Goal: Information Seeking & Learning: Learn about a topic

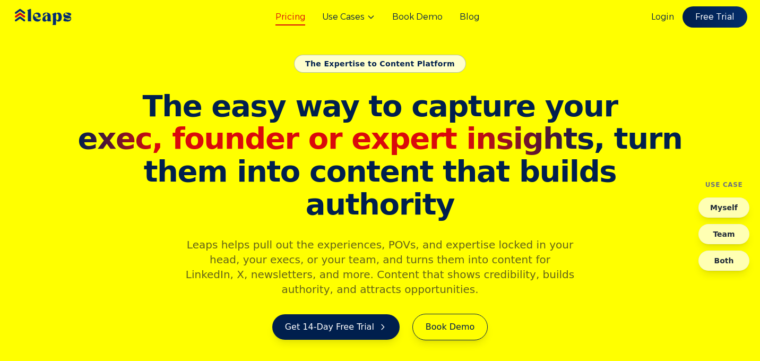
click at [284, 14] on link "Pricing" at bounding box center [290, 17] width 30 height 13
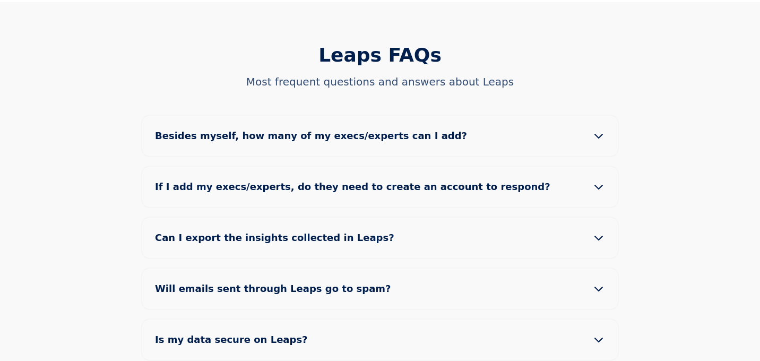
scroll to position [1008, 0]
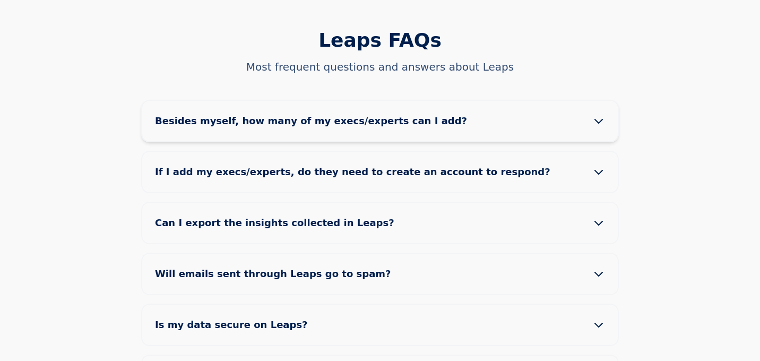
click at [597, 119] on icon at bounding box center [598, 121] width 7 height 4
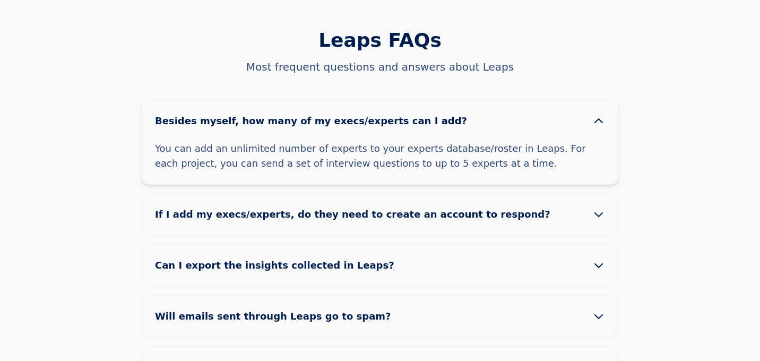
click at [597, 119] on icon at bounding box center [598, 121] width 7 height 4
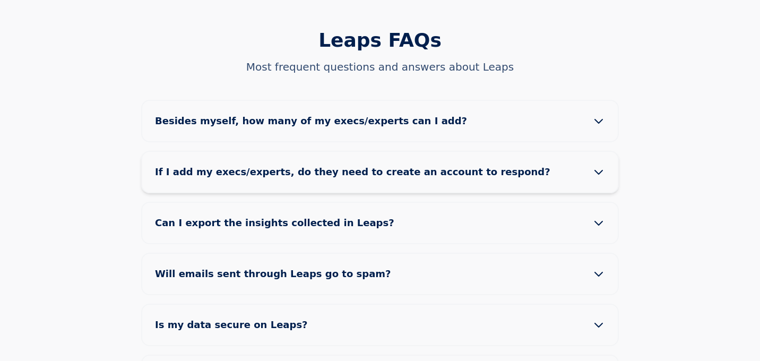
click at [597, 166] on icon at bounding box center [598, 172] width 13 height 13
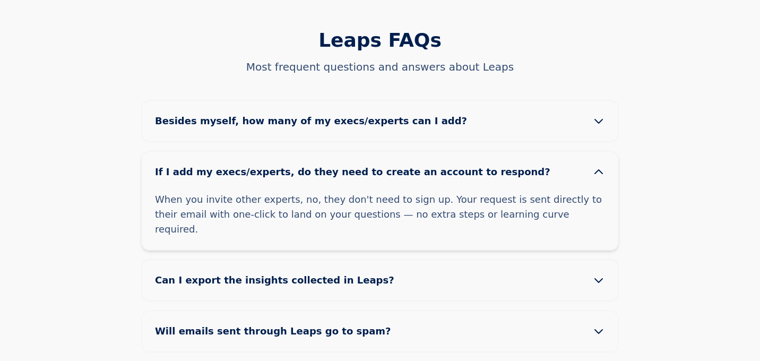
click at [598, 170] on icon at bounding box center [598, 172] width 7 height 4
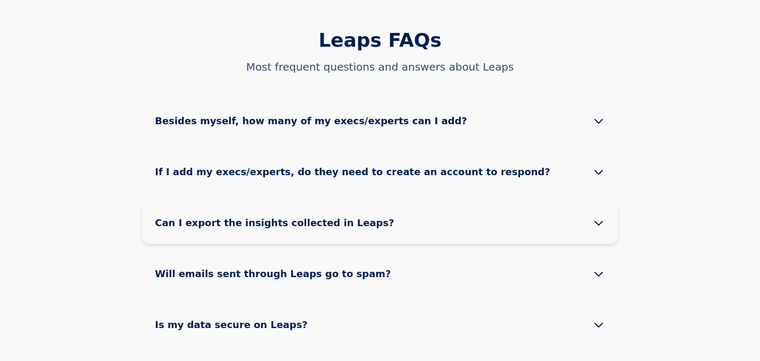
click at [598, 221] on icon at bounding box center [598, 223] width 7 height 4
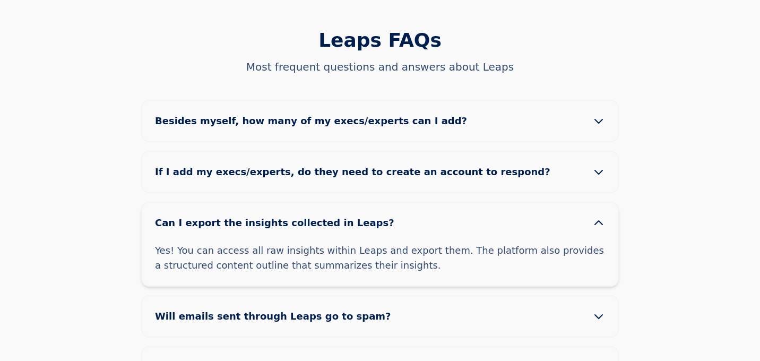
click at [598, 217] on icon at bounding box center [598, 223] width 13 height 13
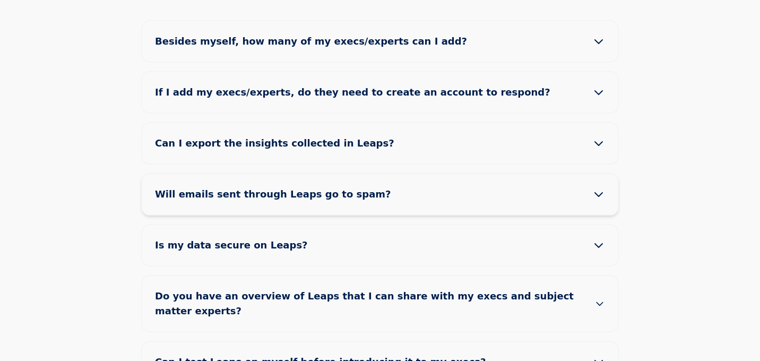
scroll to position [1114, 0]
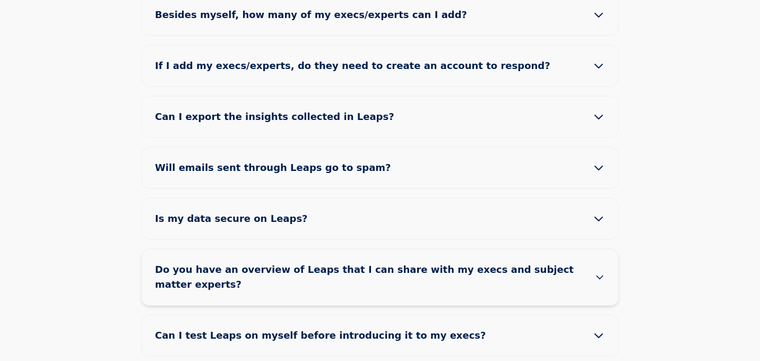
click at [602, 276] on icon at bounding box center [600, 277] width 6 height 3
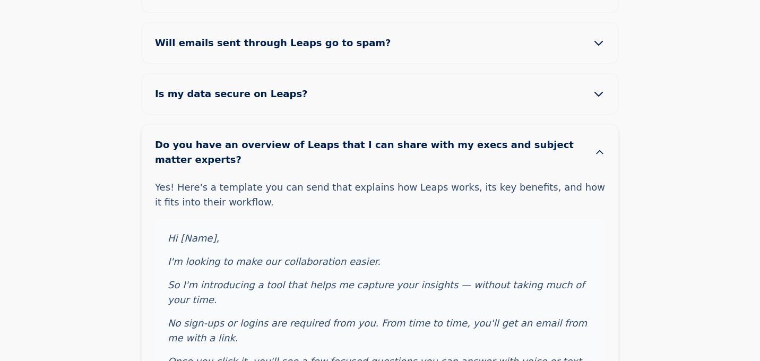
scroll to position [1274, 0]
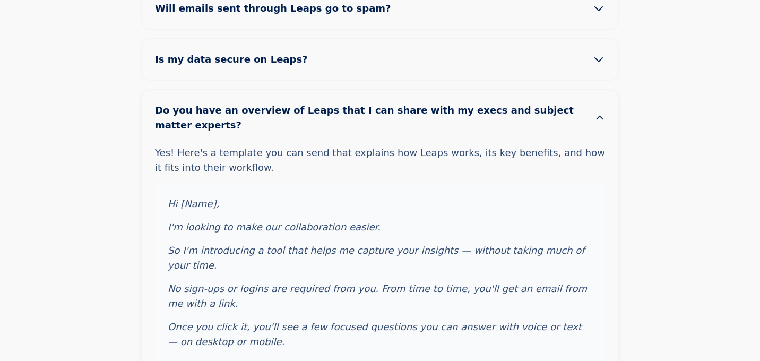
click at [592, 90] on button "Do you have an overview of Leaps that I can share with my execs and subject mat…" at bounding box center [380, 117] width 476 height 55
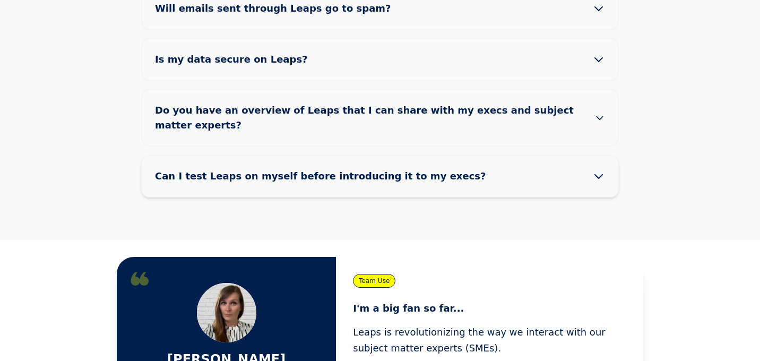
click at [595, 170] on icon at bounding box center [598, 176] width 13 height 13
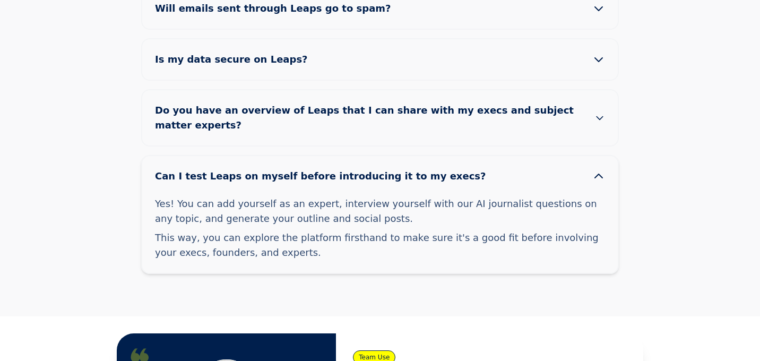
click at [595, 170] on icon at bounding box center [598, 176] width 13 height 13
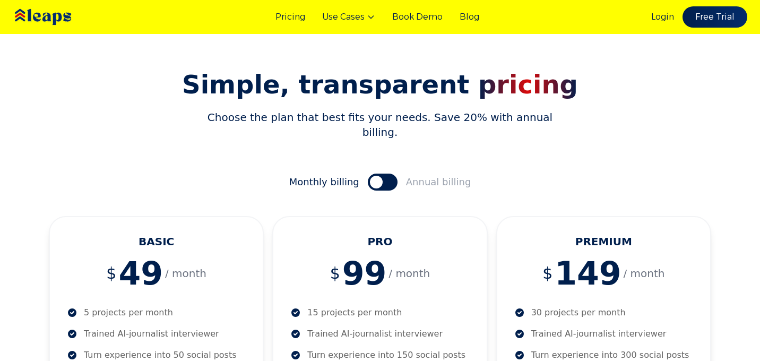
scroll to position [0, 0]
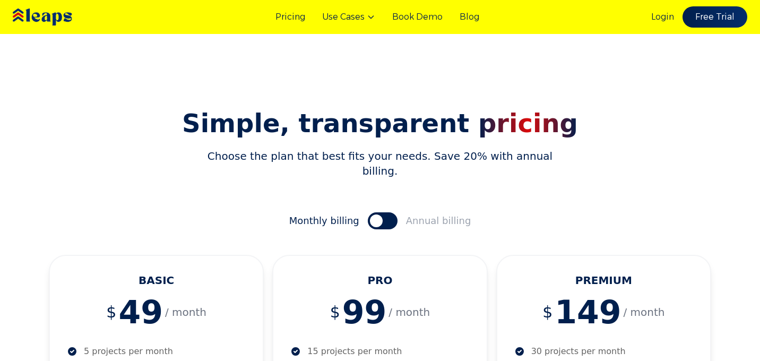
click at [62, 15] on img at bounding box center [58, 17] width 95 height 32
